Goal: Task Accomplishment & Management: Use online tool/utility

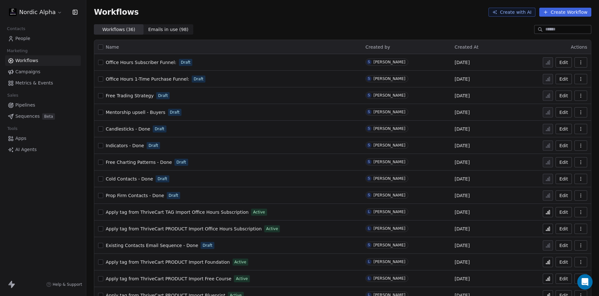
click at [310, 10] on div "Workflows Create with AI Create Workflow" at bounding box center [343, 12] width 498 height 9
click at [319, 21] on div "Workflows Create with AI Create Workflow" at bounding box center [342, 12] width 513 height 24
click at [327, 20] on div "Workflows Create with AI Create Workflow" at bounding box center [342, 12] width 513 height 24
click at [586, 282] on icon "Open Intercom Messenger" at bounding box center [584, 281] width 7 height 8
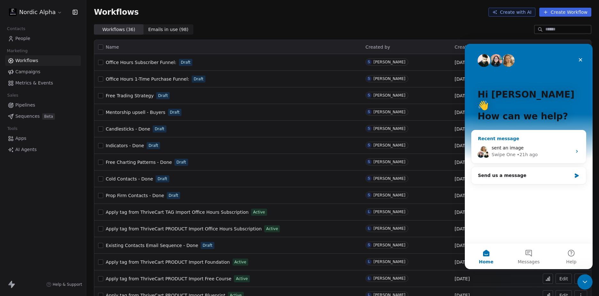
click at [552, 144] on div "sent an image" at bounding box center [532, 147] width 80 height 7
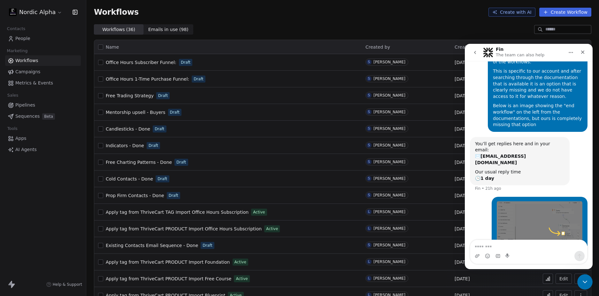
scroll to position [45, 0]
click at [418, 21] on div "Workflows Create with AI Create Workflow" at bounding box center [342, 12] width 513 height 24
click at [310, 18] on div "Workflows Create with AI Create Workflow" at bounding box center [342, 12] width 513 height 24
click at [258, 15] on div "Workflows Create with AI Create Workflow" at bounding box center [343, 12] width 498 height 9
click at [287, 21] on div "Workflows Create with AI Create Workflow" at bounding box center [342, 12] width 513 height 24
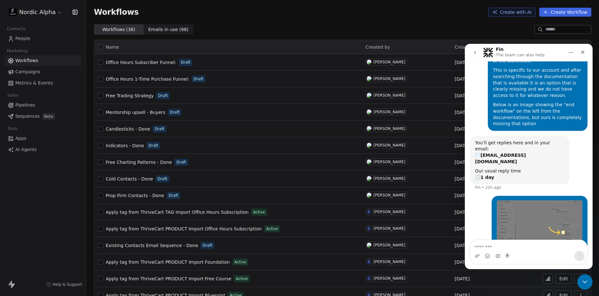
click at [433, 16] on div "Workflows Create with AI Create Workflow" at bounding box center [343, 12] width 498 height 9
click at [381, 22] on div "Workflows Create with AI Create Workflow" at bounding box center [342, 12] width 513 height 24
click at [379, 22] on div "Workflows Create with AI Create Workflow" at bounding box center [342, 12] width 513 height 24
click at [229, 22] on div "Workflows Create with AI Create Workflow" at bounding box center [342, 12] width 513 height 24
